Goal: Information Seeking & Learning: Learn about a topic

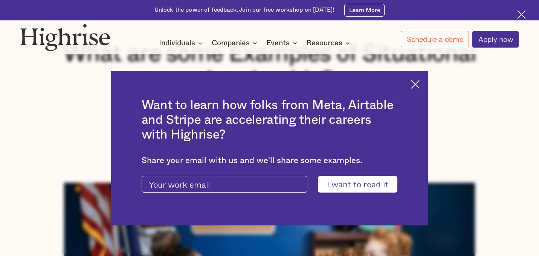
scroll to position [157, 0]
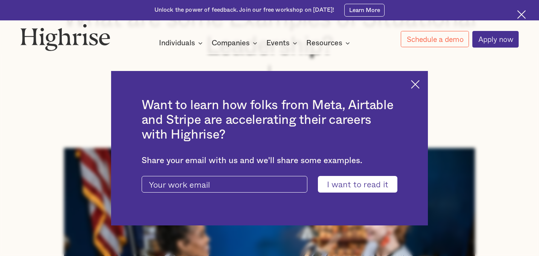
click at [417, 85] on img at bounding box center [415, 84] width 9 height 9
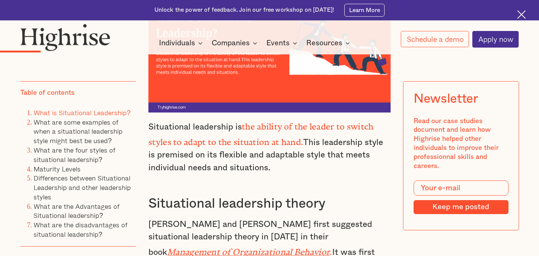
scroll to position [1001, 0]
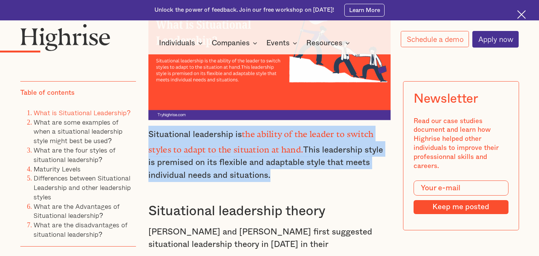
drag, startPoint x: 283, startPoint y: 164, endPoint x: 145, endPoint y: 127, distance: 142.8
copy p "Situational leadership is the ability of the leader to switch styles to adapt t…"
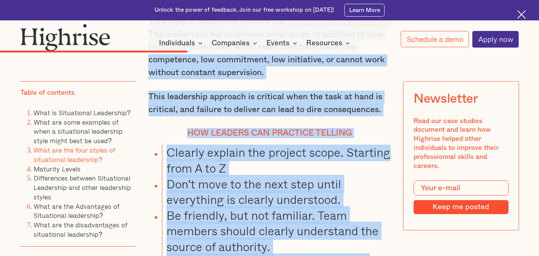
scroll to position [2811, 0]
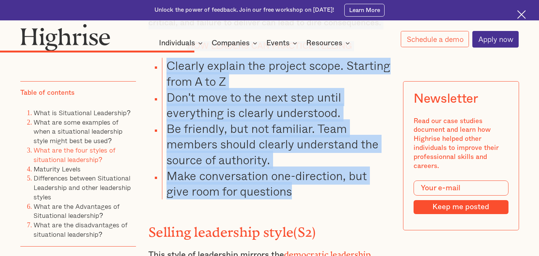
drag, startPoint x: 151, startPoint y: 103, endPoint x: 329, endPoint y: 137, distance: 181.2
copy div "Telling leadership style (S1) This style of leadership mirrors the Autocratic l…"
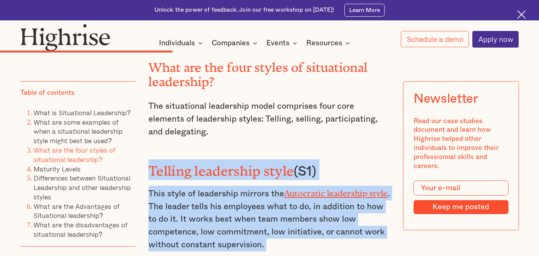
scroll to position [2555, 0]
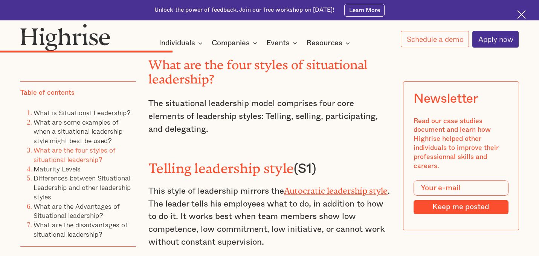
click at [319, 156] on h3 "Telling leadership style (S1)" at bounding box center [270, 166] width 242 height 21
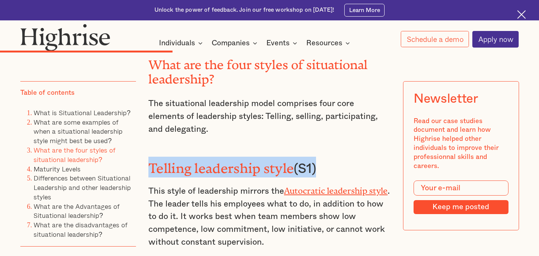
drag, startPoint x: 316, startPoint y: 109, endPoint x: 149, endPoint y: 113, distance: 167.0
click at [149, 156] on h3 "Telling leadership style (S1)" at bounding box center [270, 166] width 242 height 21
copy h3 "Telling leadership style (S1)"
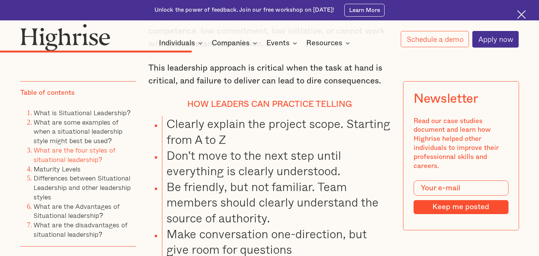
scroll to position [2785, 0]
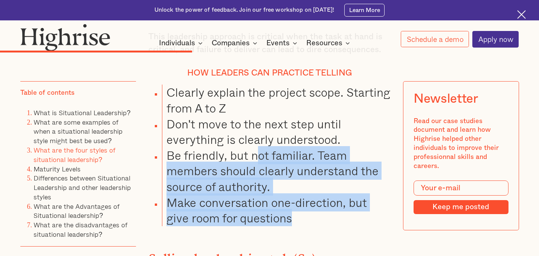
drag, startPoint x: 299, startPoint y: 157, endPoint x: 257, endPoint y: 88, distance: 80.8
click at [257, 88] on ul "Clearly explain the project scope. Starting from A to Z Don't move to the next …" at bounding box center [264, 154] width 253 height 141
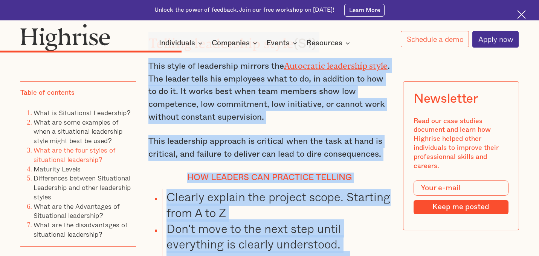
scroll to position [2725, 0]
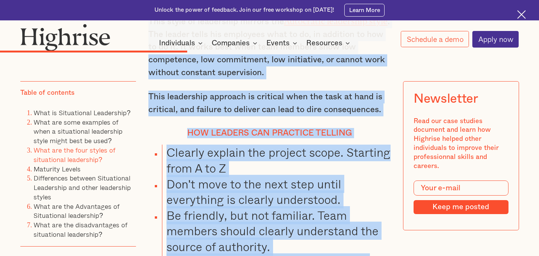
drag, startPoint x: 149, startPoint y: 124, endPoint x: 296, endPoint y: 218, distance: 174.6
copy div "Telling leadership style (S1) This style of leadership mirrors the Autocratic l…"
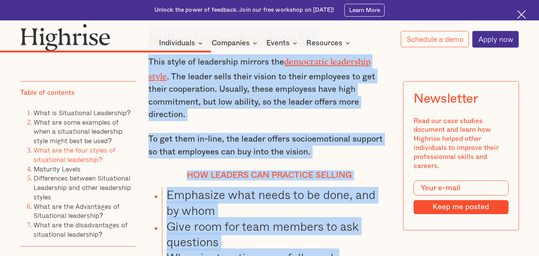
scroll to position [3016, 0]
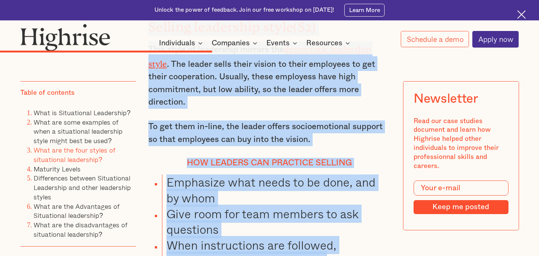
drag, startPoint x: 149, startPoint y: 120, endPoint x: 275, endPoint y: 218, distance: 159.4
click at [275, 218] on div "What are the four styles of situational leadership? The situational leadership …" at bounding box center [270, 240] width 242 height 1347
copy div "Selling leadership style(S2) This style of leadership mirrors the democratic le…"
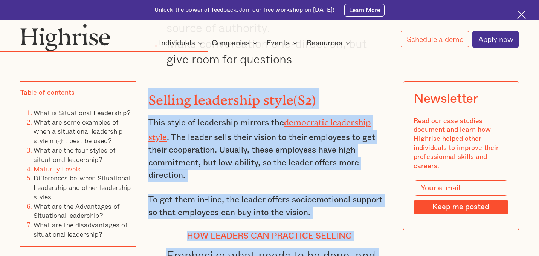
scroll to position [2849, 0]
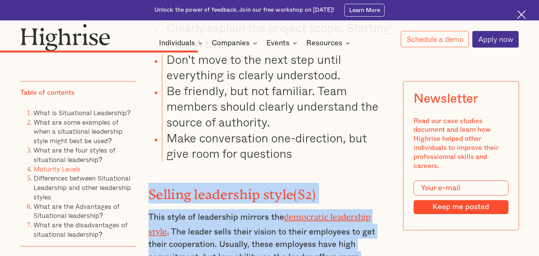
copy div "Selling leadership style(S2) This style of leadership mirrors the democratic le…"
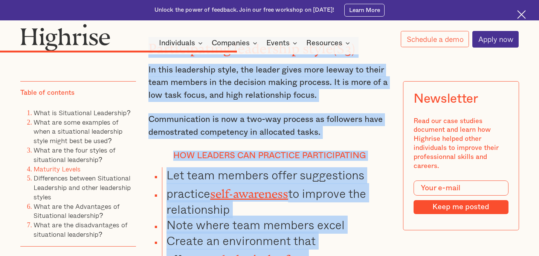
scroll to position [3312, 0]
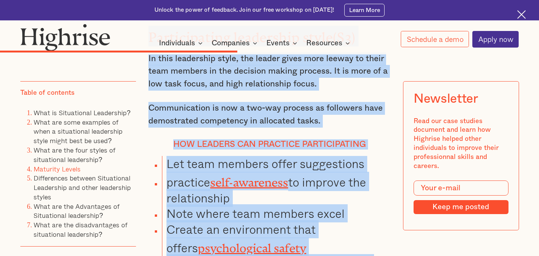
drag, startPoint x: 150, startPoint y: 67, endPoint x: 259, endPoint y: 203, distance: 174.3
copy div "Participating leadership style(S3) In this leadership style, the leader gives m…"
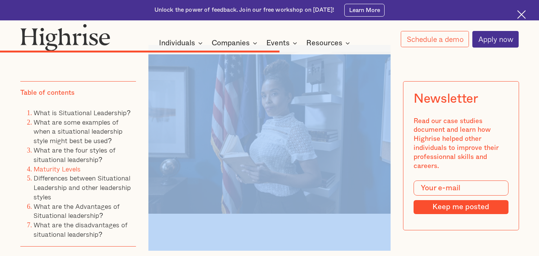
scroll to position [4023, 0]
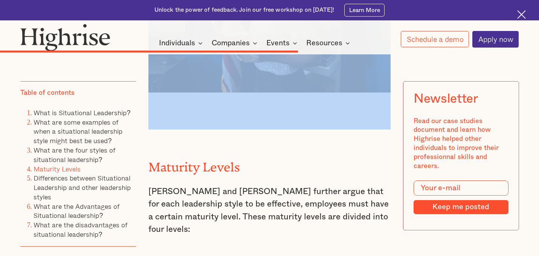
drag, startPoint x: 150, startPoint y: 95, endPoint x: 297, endPoint y: 76, distance: 148.3
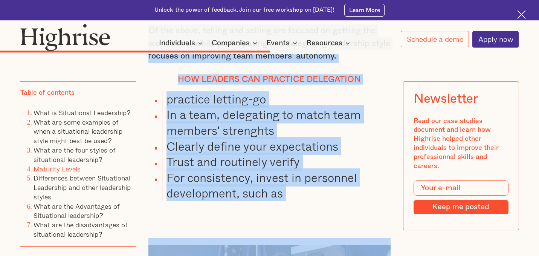
scroll to position [3665, 0]
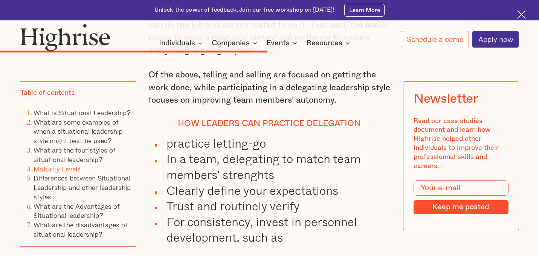
click at [293, 214] on li "For consistency, invest in personnel development, such as" at bounding box center [276, 229] width 229 height 31
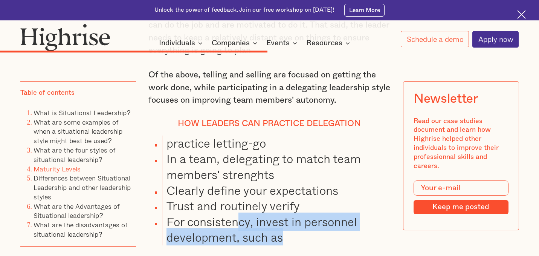
drag, startPoint x: 290, startPoint y: 160, endPoint x: 241, endPoint y: 150, distance: 49.9
click at [241, 214] on li "For consistency, invest in personnel development, such as" at bounding box center [276, 229] width 229 height 31
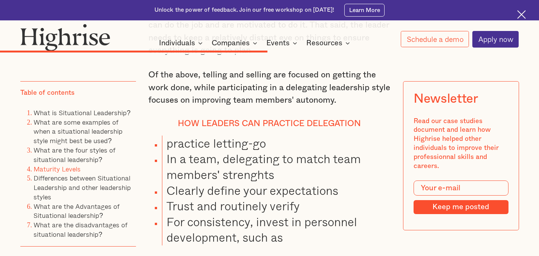
click at [241, 188] on div "In the past a leader was a boss. [DATE] leaders can no longer lead solely based…" at bounding box center [270, 62] width 242 height 6326
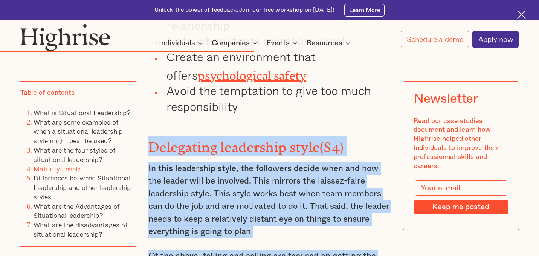
scroll to position [3641, 0]
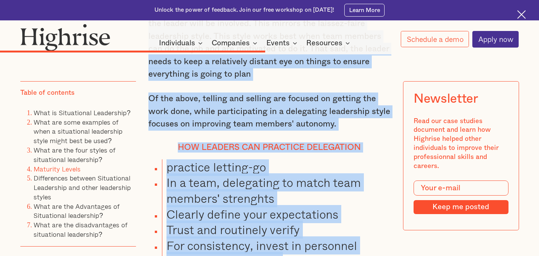
drag, startPoint x: 151, startPoint y: 126, endPoint x: 287, endPoint y: 179, distance: 145.9
copy div "Delegating leadership style(S4) In this leadership style, the followers decide …"
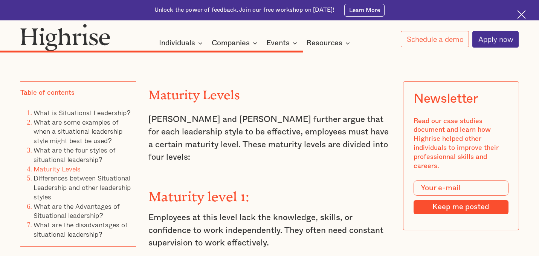
scroll to position [4095, 0]
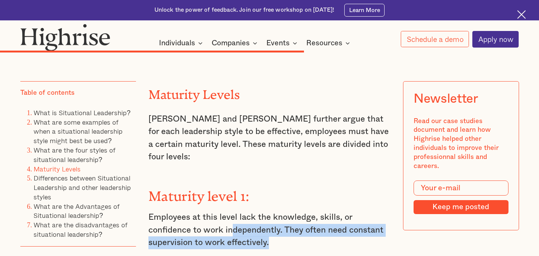
drag, startPoint x: 274, startPoint y: 148, endPoint x: 232, endPoint y: 137, distance: 42.8
click at [232, 211] on p "Employees at this level lack the knowledge, skills, or confidence to work indep…" at bounding box center [270, 230] width 242 height 38
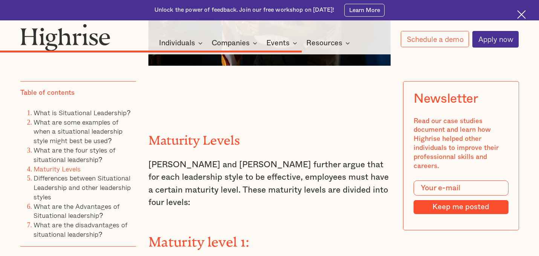
scroll to position [4047, 0]
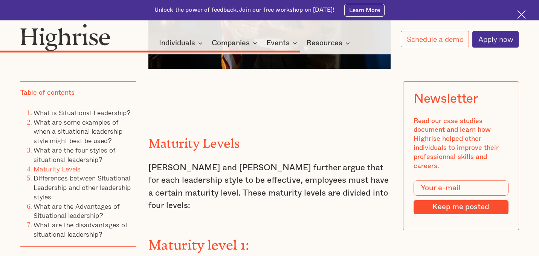
drag, startPoint x: 276, startPoint y: 194, endPoint x: 149, endPoint y: 172, distance: 128.5
copy p "Employees at this level lack the knowledge, skills, or confidence to work indep…"
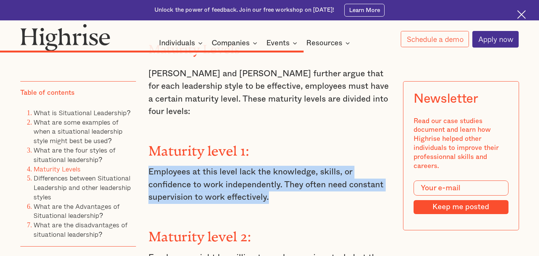
scroll to position [4152, 0]
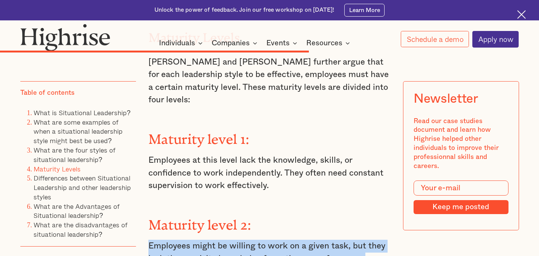
drag, startPoint x: 354, startPoint y: 157, endPoint x: 140, endPoint y: 148, distance: 214.3
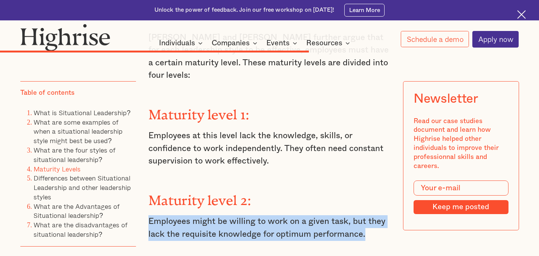
scroll to position [4253, 0]
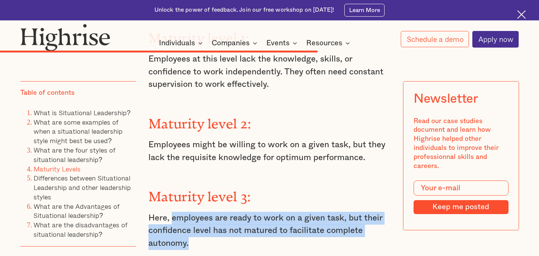
drag, startPoint x: 201, startPoint y: 144, endPoint x: 172, endPoint y: 118, distance: 39.0
click at [172, 211] on p "Here, employees are ready to work on a given task, but their confidence level h…" at bounding box center [270, 230] width 242 height 38
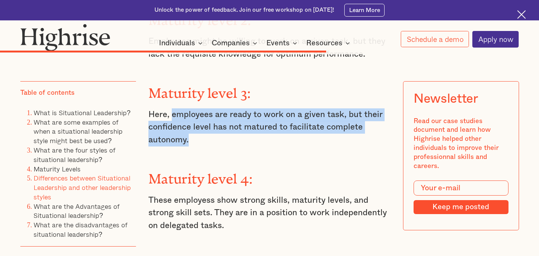
scroll to position [4355, 0]
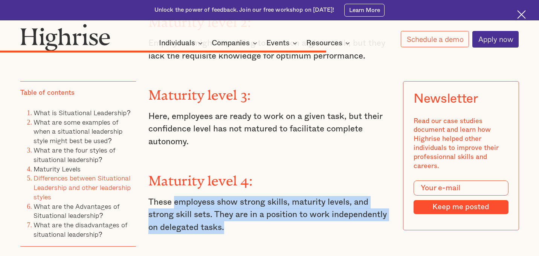
drag, startPoint x: 229, startPoint y: 118, endPoint x: 175, endPoint y: 96, distance: 58.4
click at [175, 196] on p "These employess show strong skills, maturity levels, and strong skill sets. The…" at bounding box center [270, 215] width 242 height 38
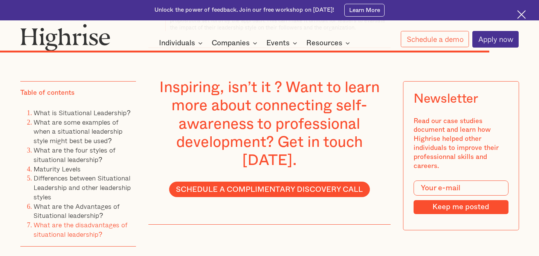
scroll to position [6265, 0]
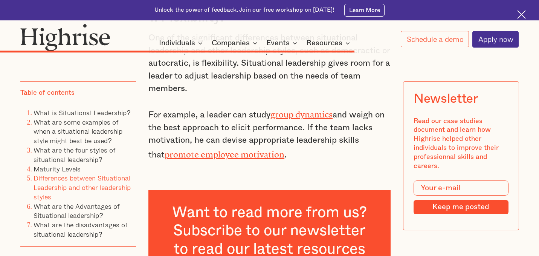
scroll to position [4696, 0]
